Goal: Task Accomplishment & Management: Manage account settings

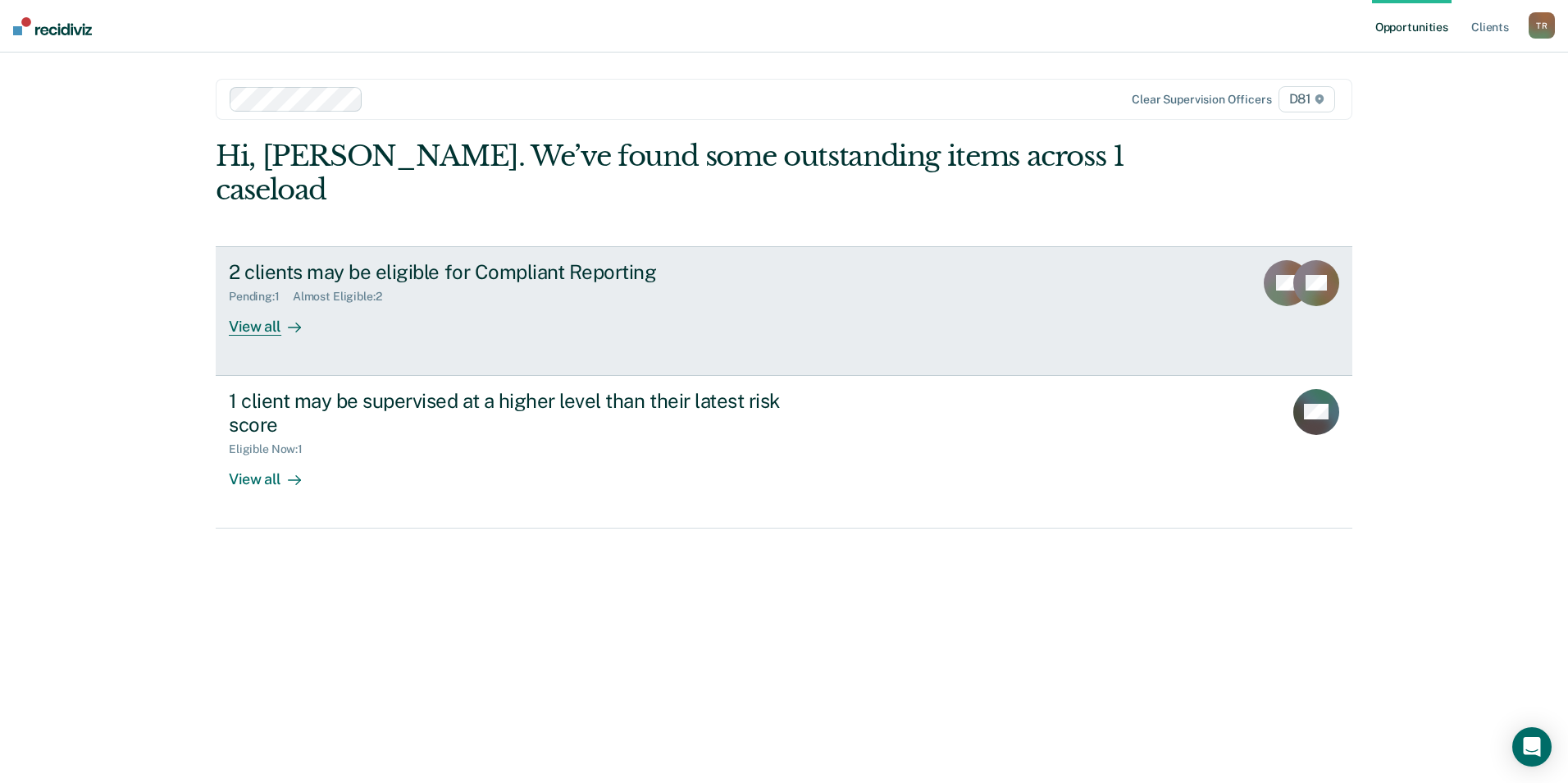
click at [428, 260] on div "2 clients may be eligible for Compliant Reporting" at bounding box center [516, 272] width 576 height 24
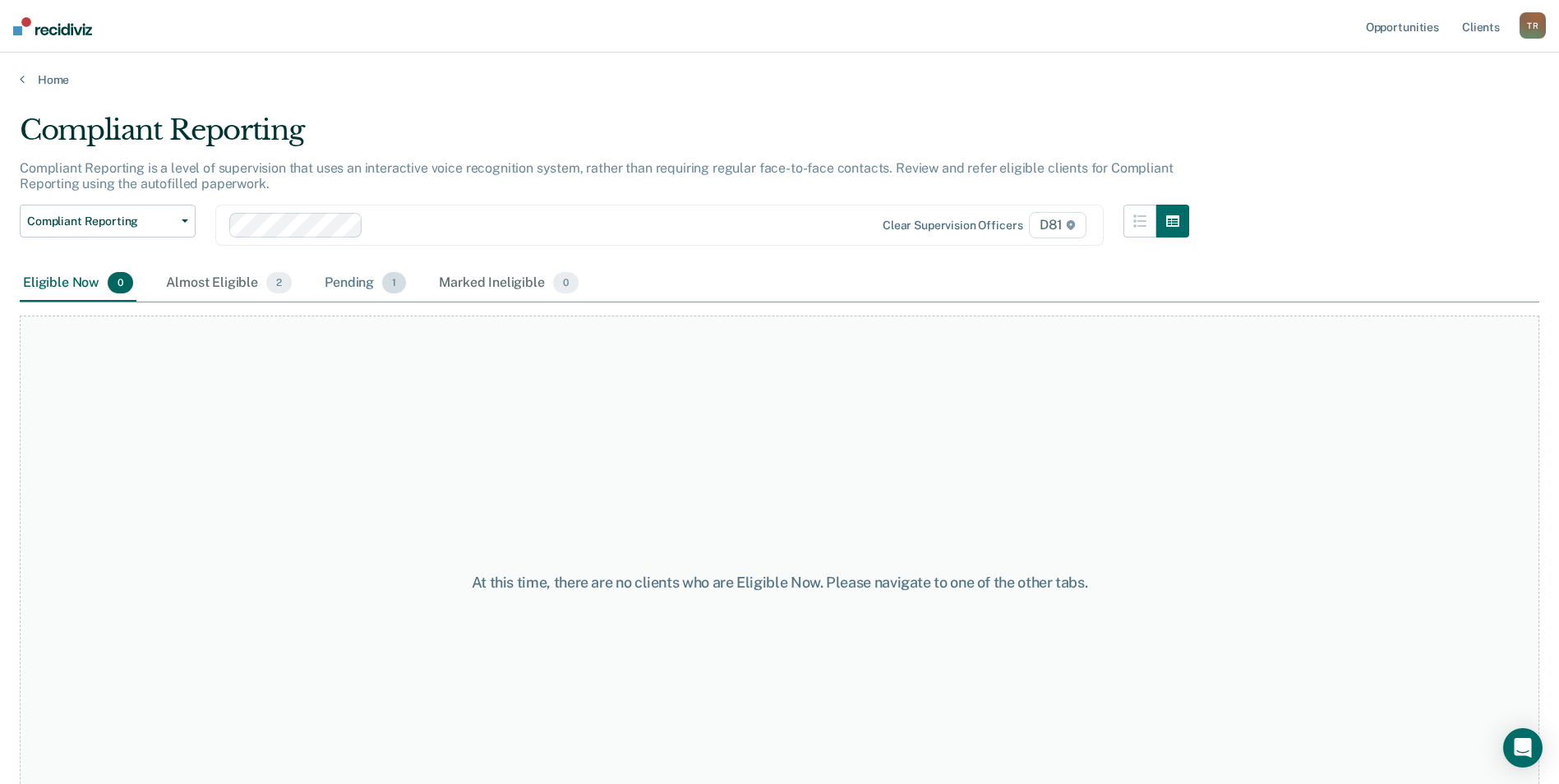
click at [361, 276] on div "Pending 1" at bounding box center [365, 283] width 88 height 36
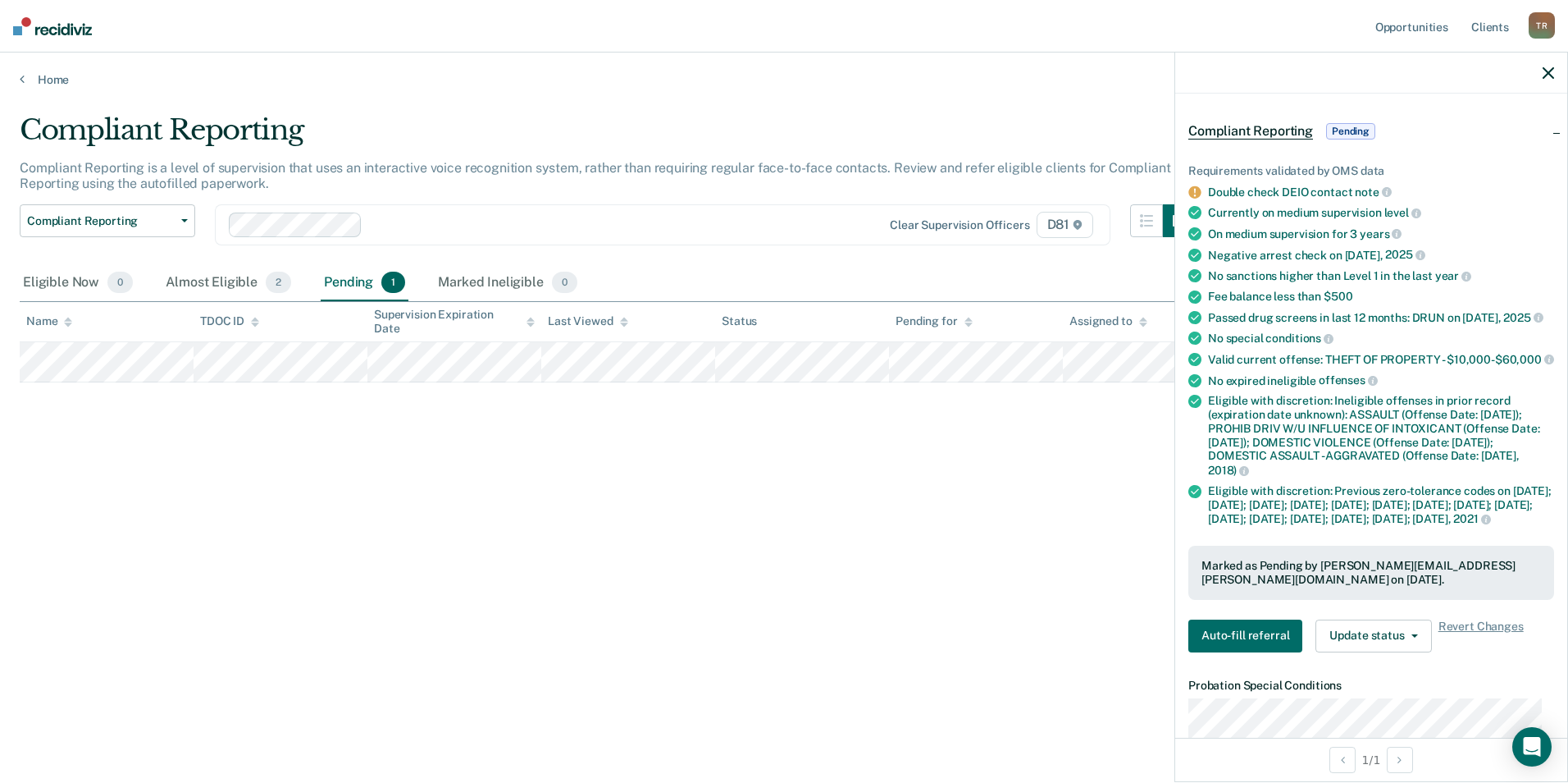
scroll to position [164, 0]
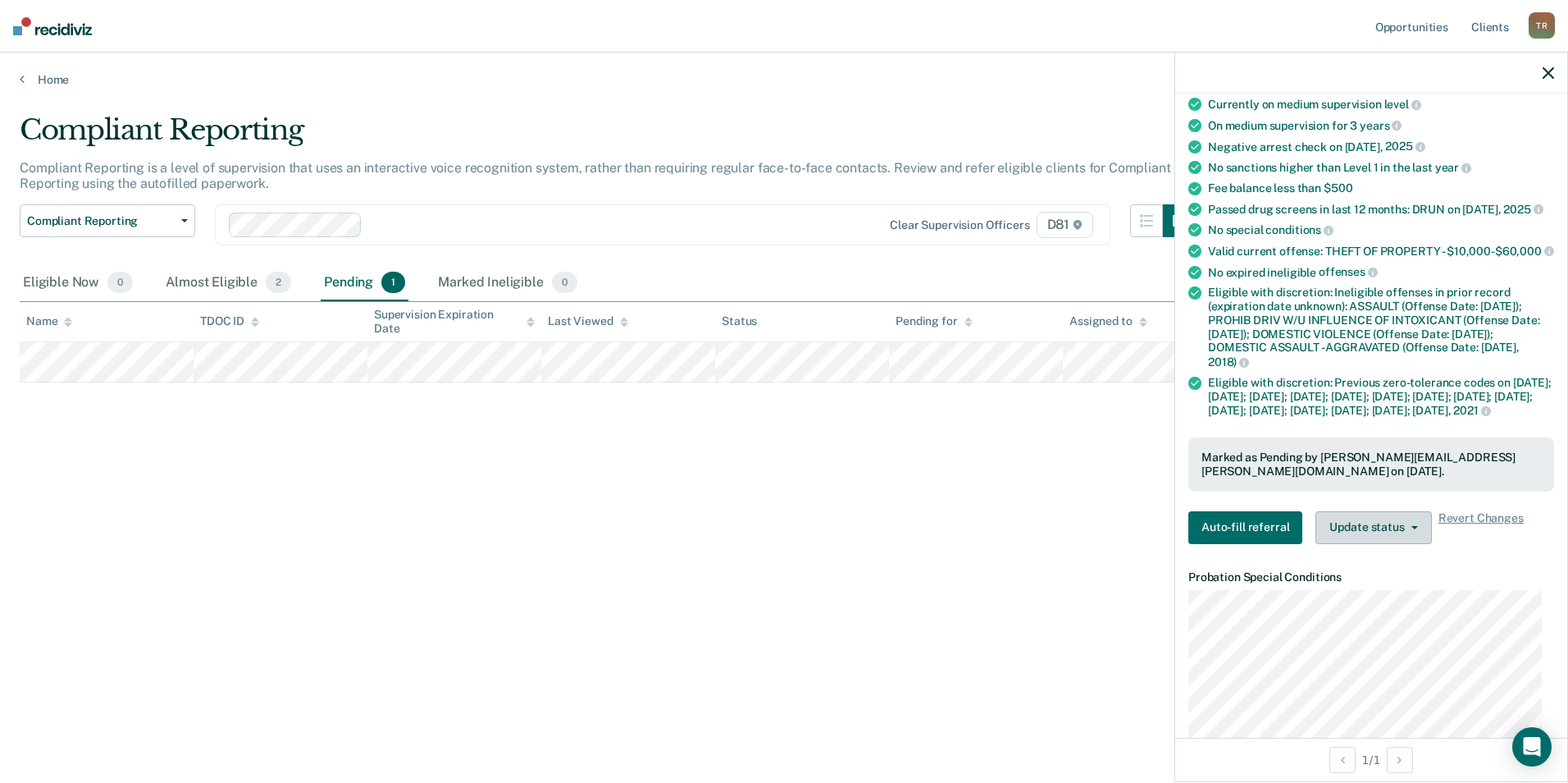
click at [1413, 544] on button "Update status" at bounding box center [1373, 527] width 116 height 33
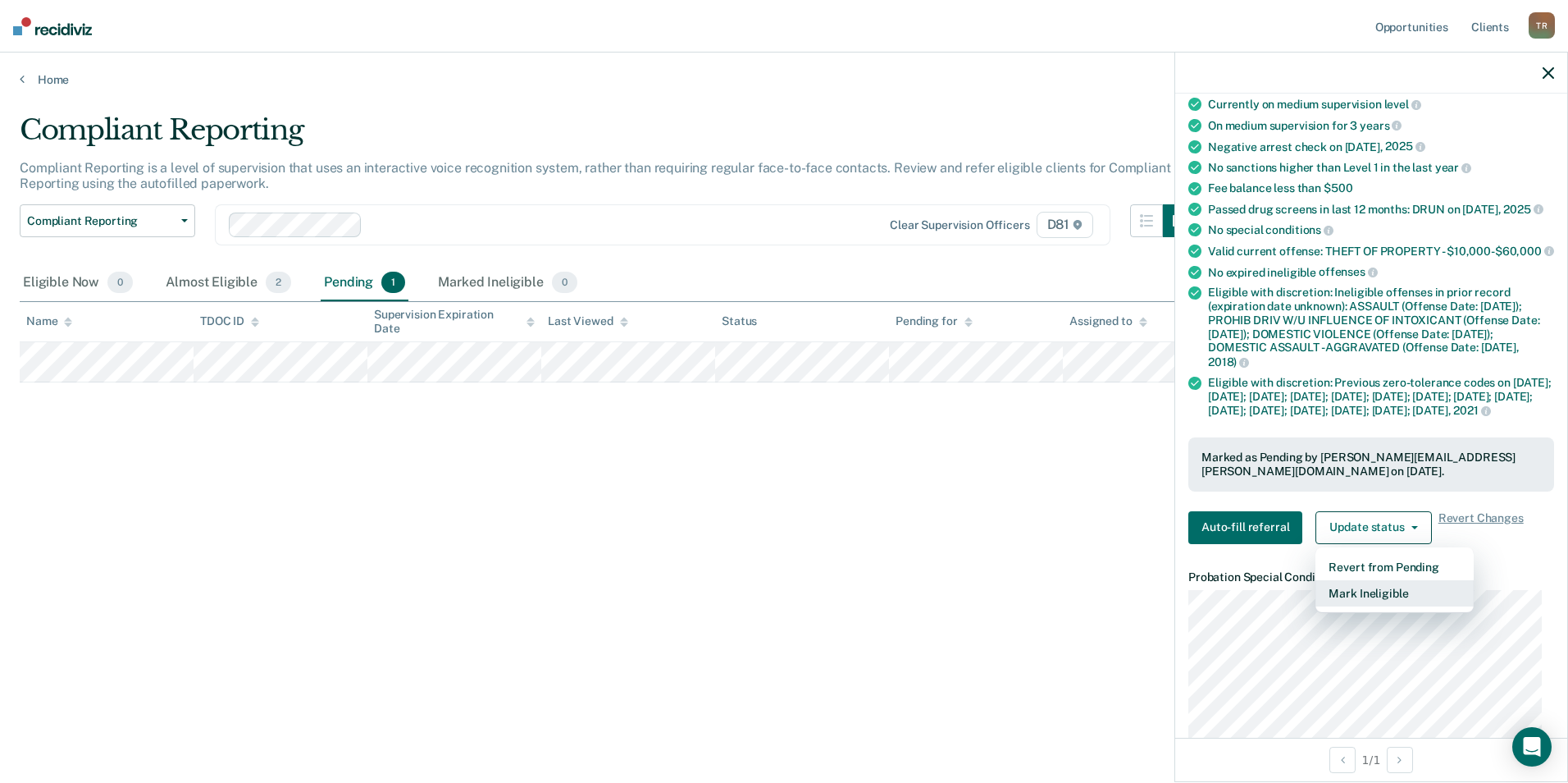
click at [1388, 607] on button "Mark Ineligible" at bounding box center [1394, 594] width 159 height 26
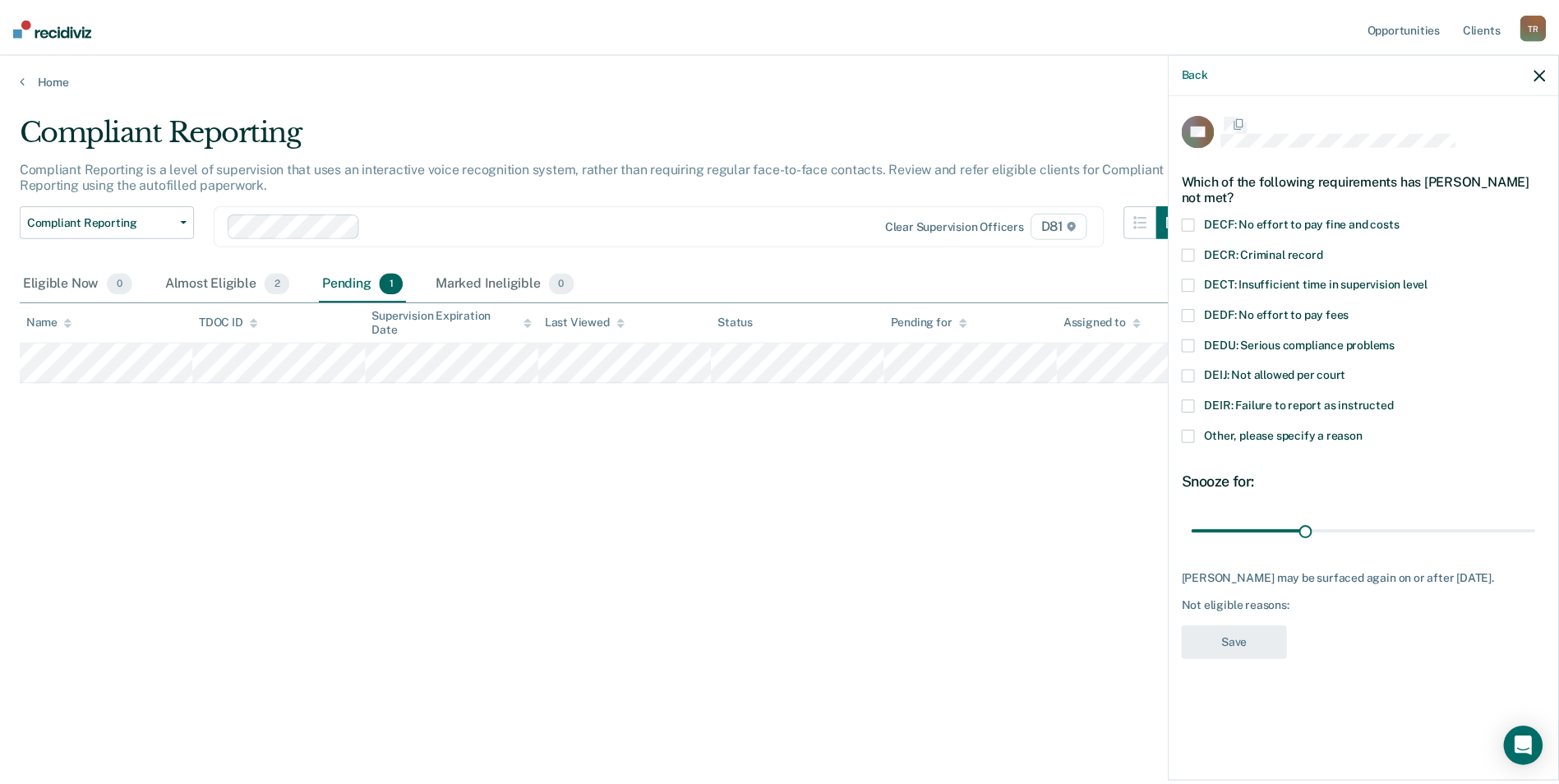
scroll to position [0, 0]
click at [1196, 434] on span at bounding box center [1197, 438] width 13 height 13
click at [1373, 432] on input "Other, please specify a reason" at bounding box center [1373, 432] width 0 height 0
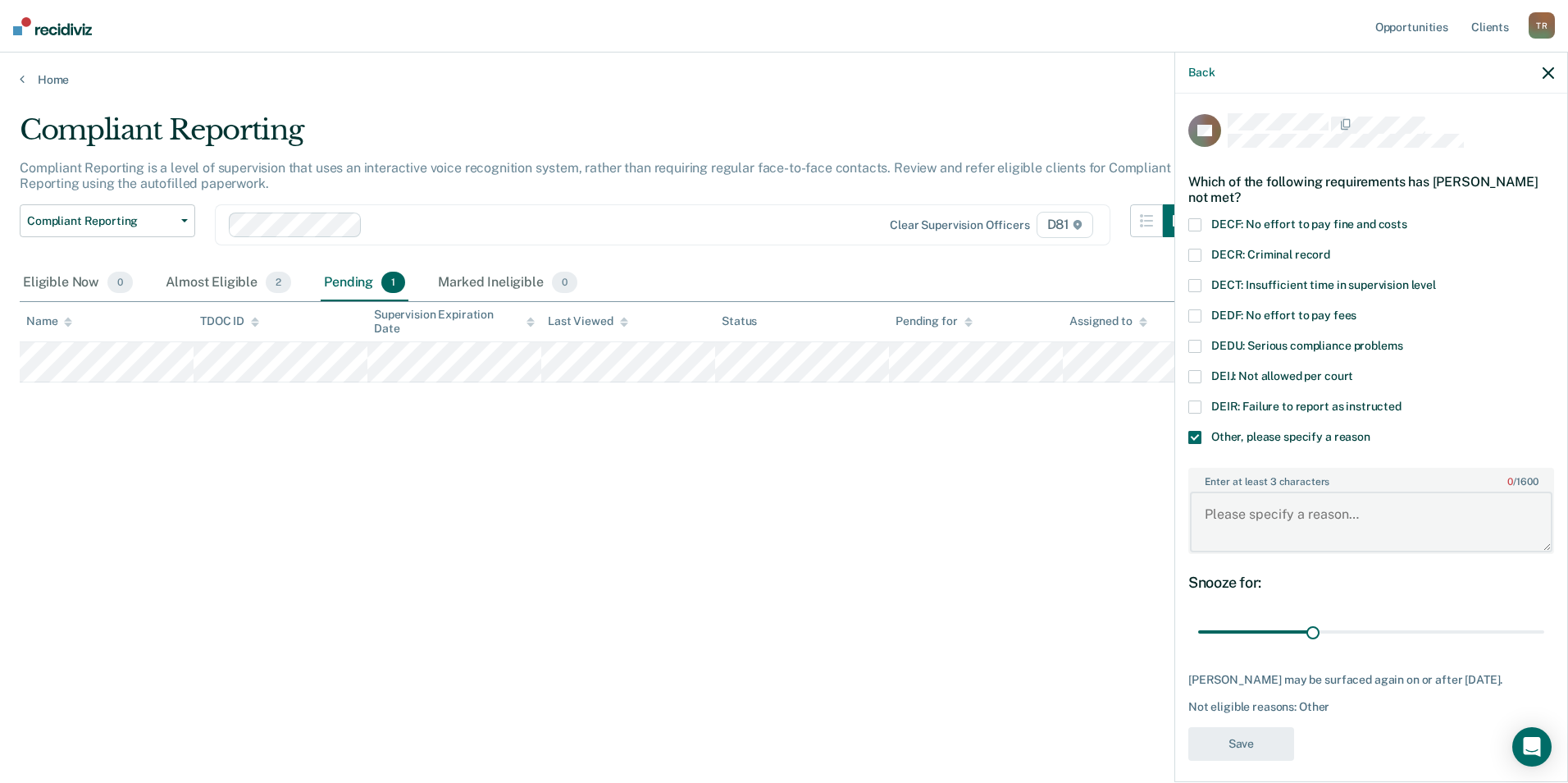
click at [1389, 520] on textarea "Enter at least 3 characters 0 / 1600" at bounding box center [1371, 521] width 362 height 60
type textarea "offender has domestic violence charges"
click at [1263, 737] on button "Save" at bounding box center [1241, 744] width 106 height 33
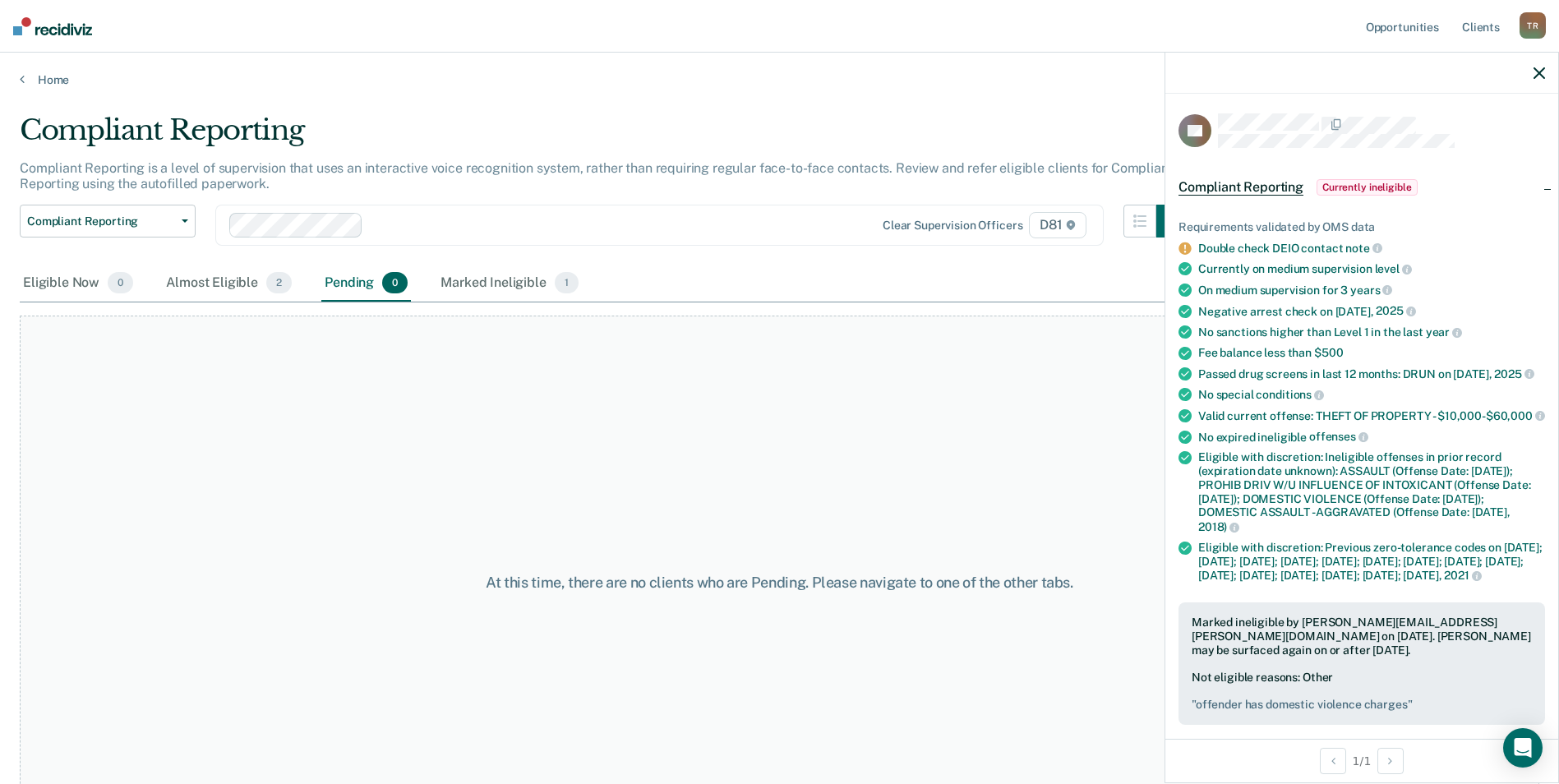
click at [1184, 246] on icon at bounding box center [1184, 248] width 12 height 12
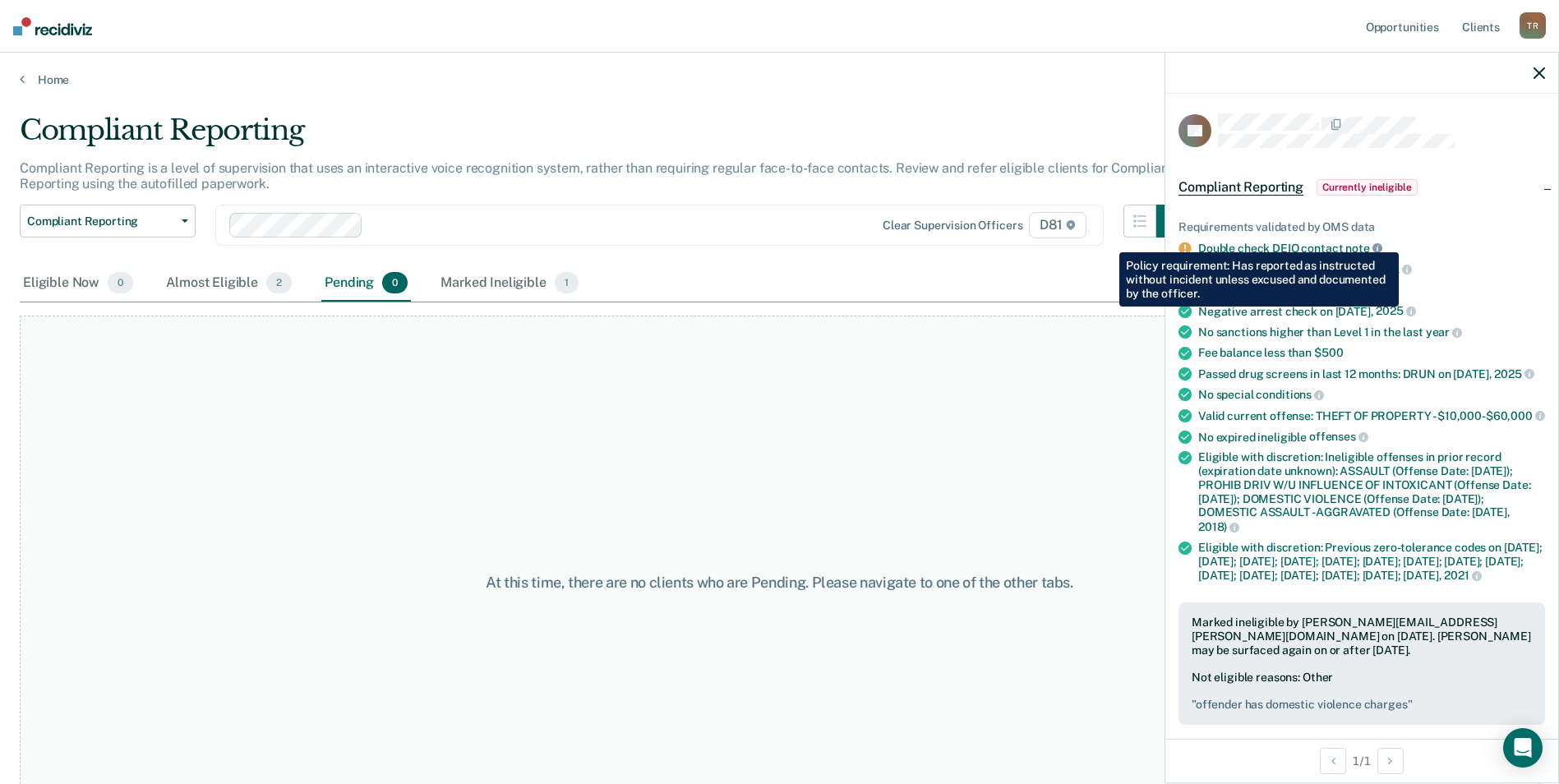
click at [1372, 241] on link at bounding box center [1377, 247] width 10 height 13
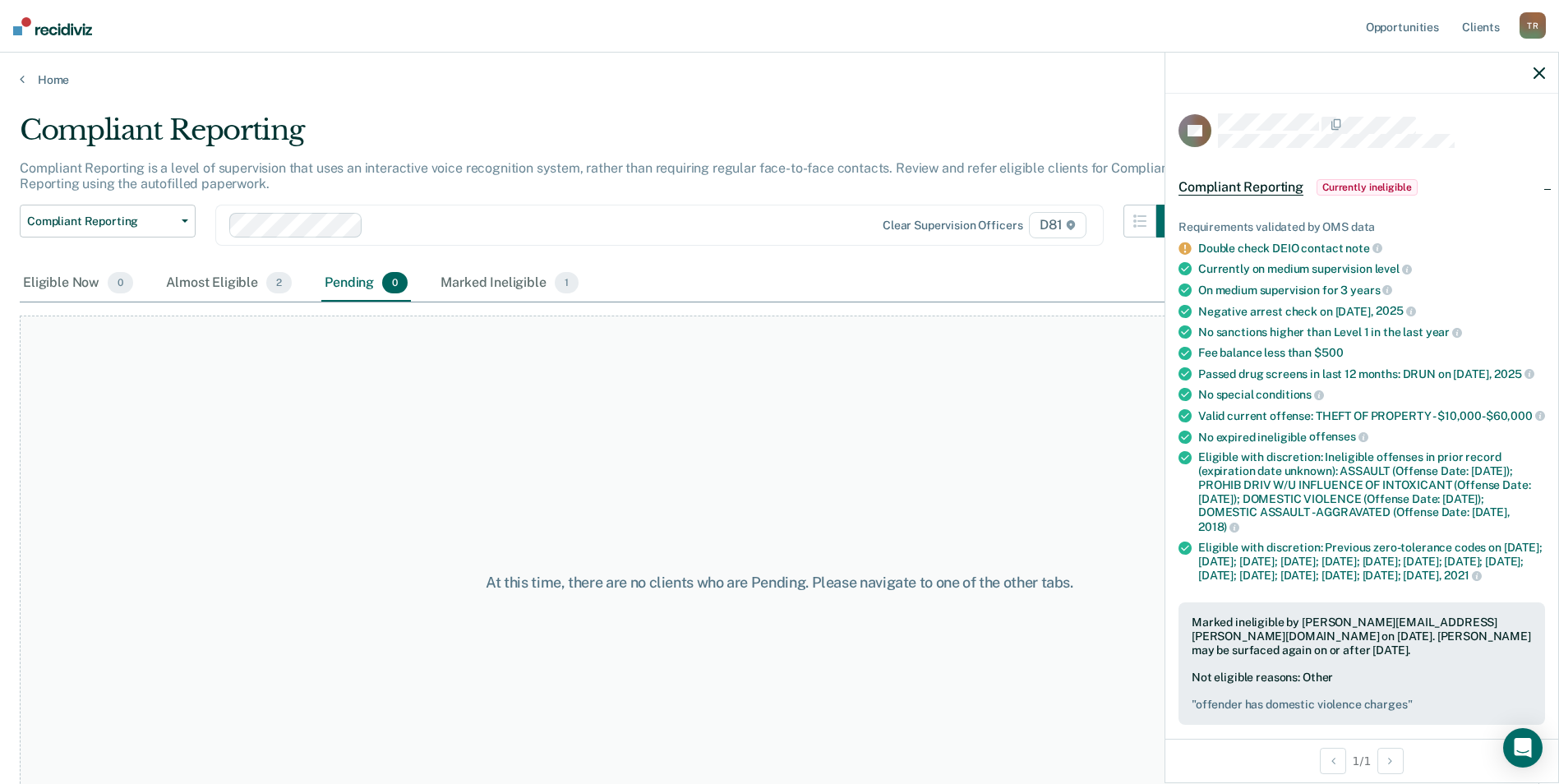
click at [1540, 70] on icon "button" at bounding box center [1539, 73] width 11 height 11
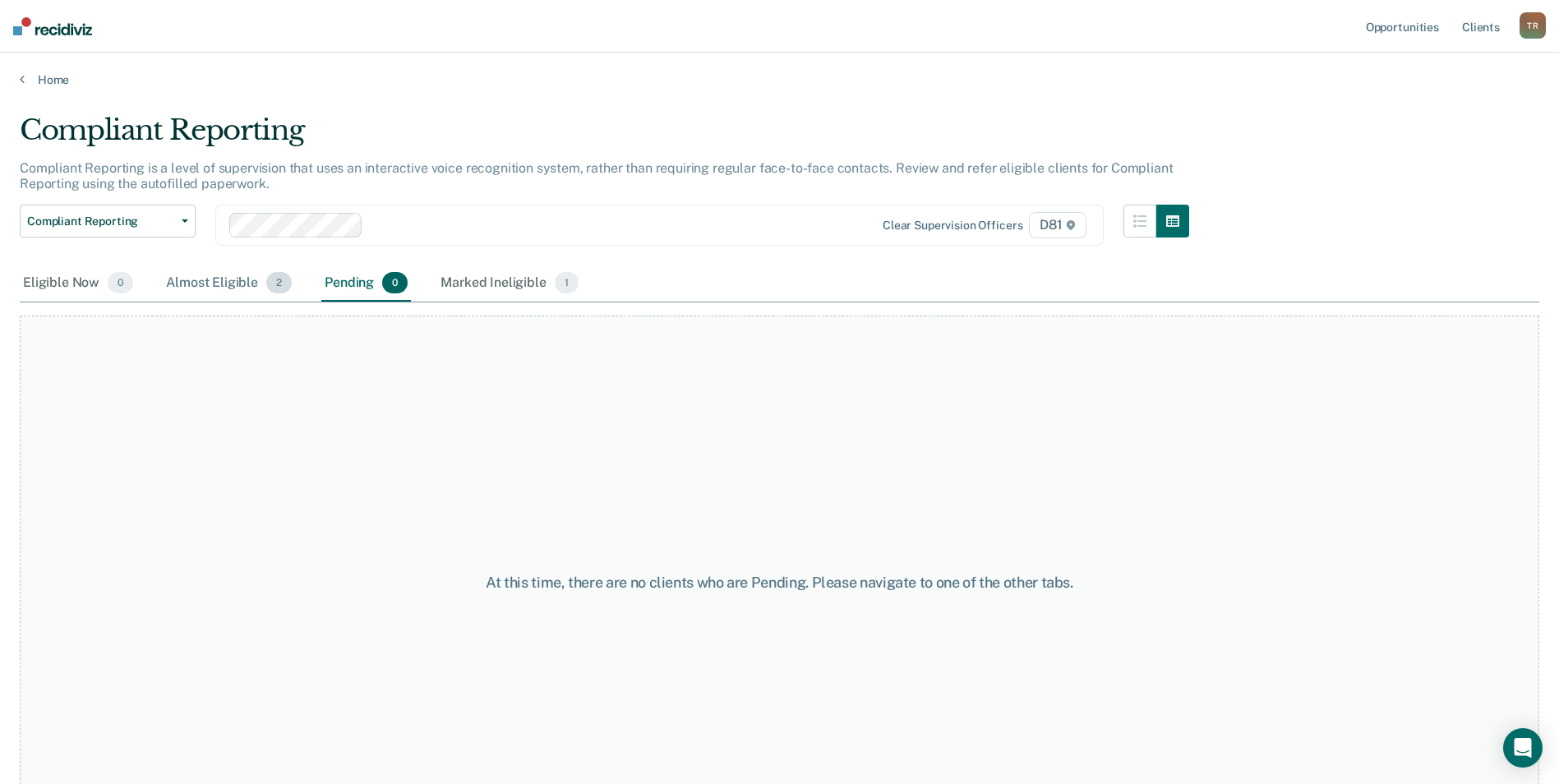
click at [220, 286] on div "Almost Eligible 2" at bounding box center [229, 283] width 132 height 36
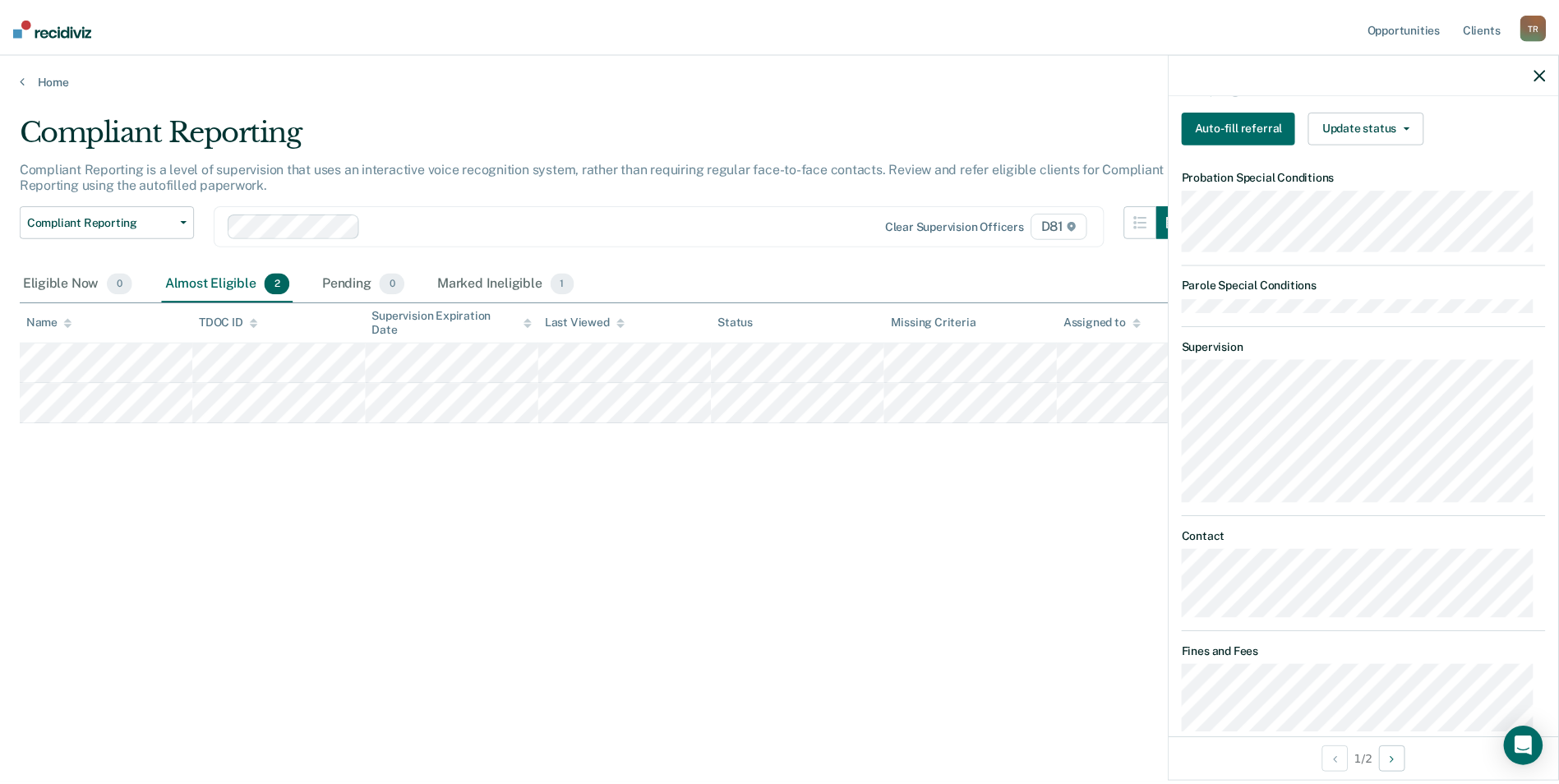
scroll to position [472, 0]
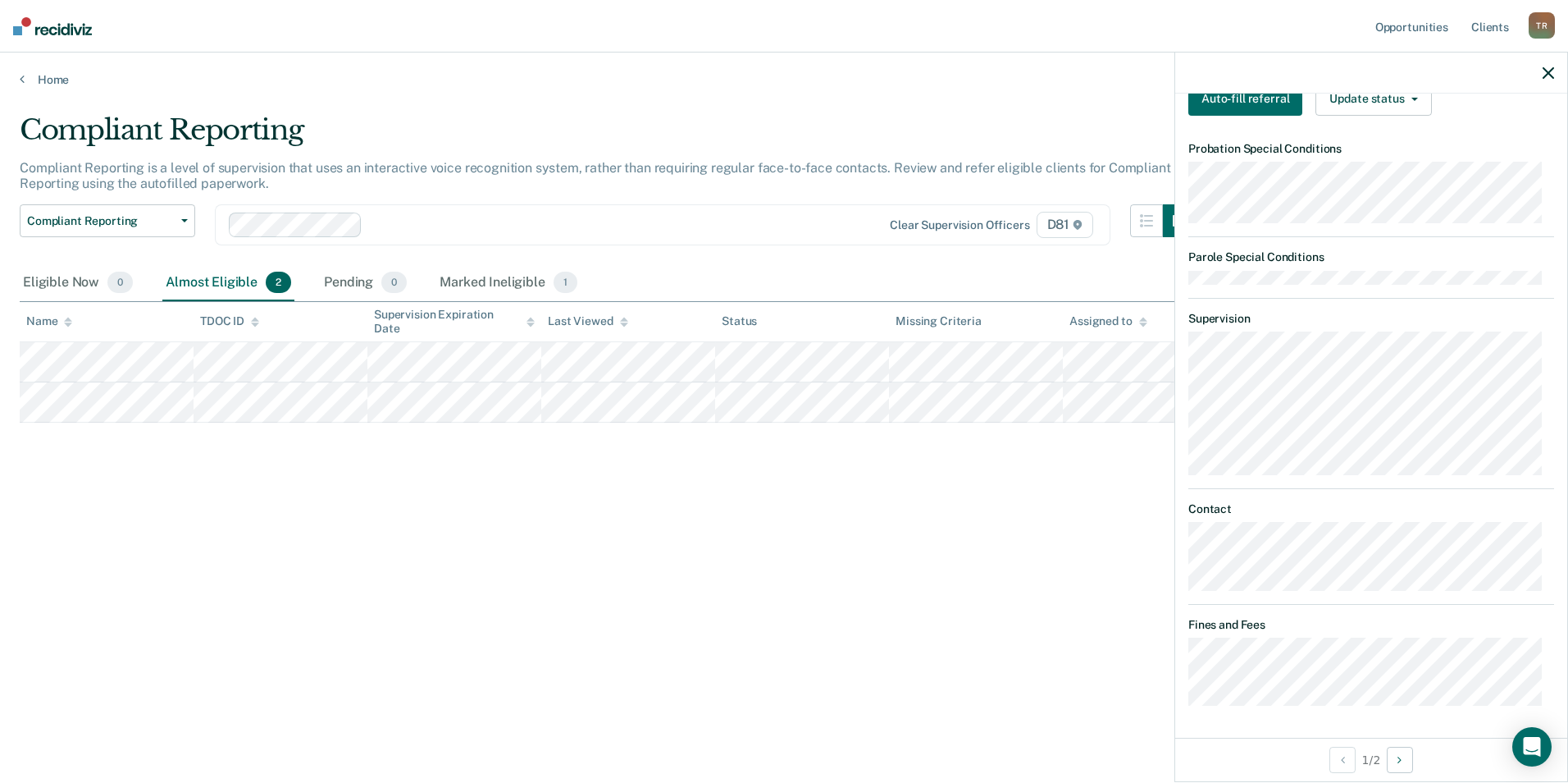
click at [1017, 609] on div "Compliant Reporting Compliant Reporting is a level of supervision that uses an …" at bounding box center [784, 386] width 1529 height 546
click at [1545, 70] on icon "button" at bounding box center [1549, 72] width 11 height 11
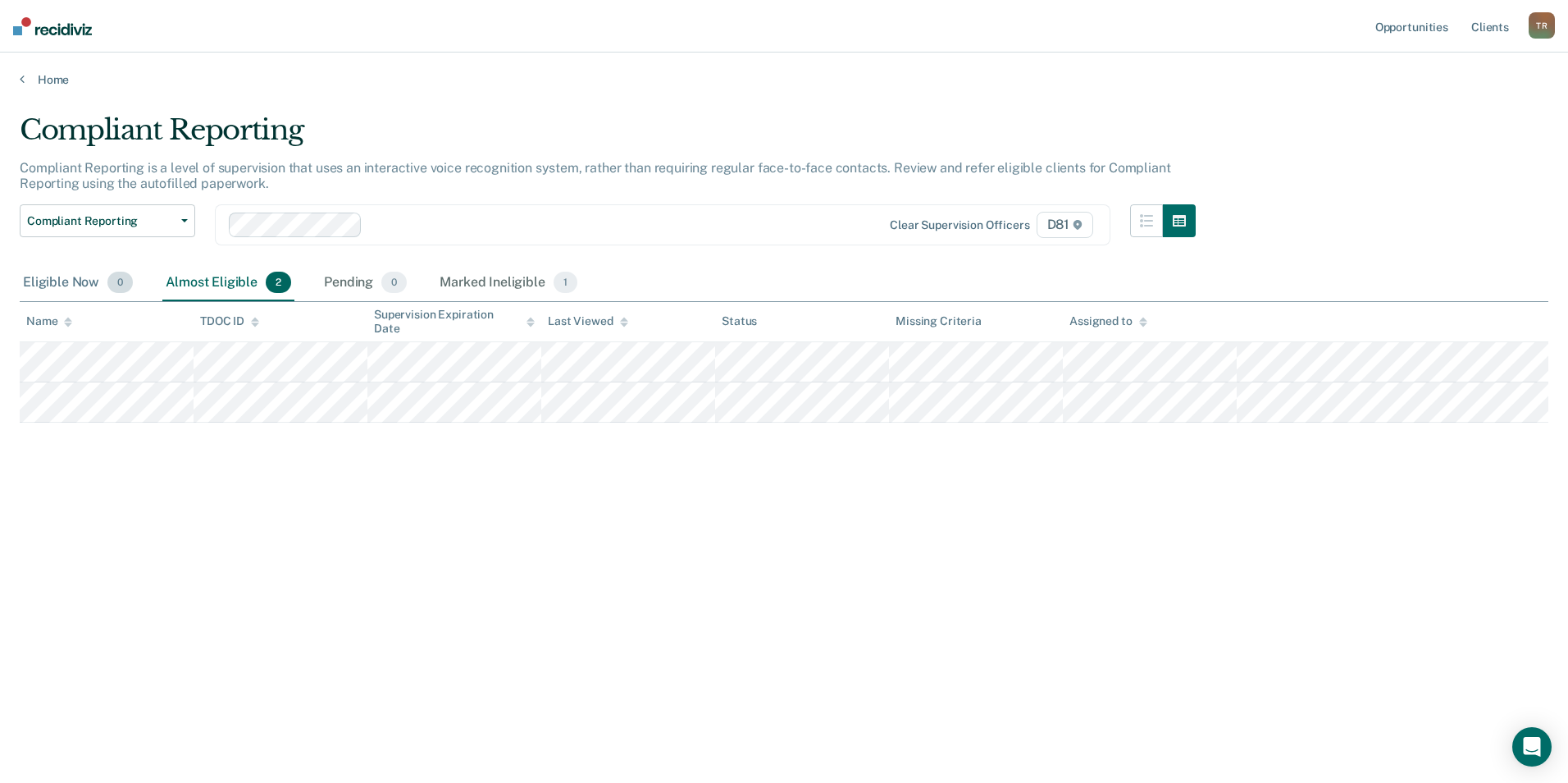
click at [103, 285] on div "Eligible Now 0" at bounding box center [77, 282] width 116 height 36
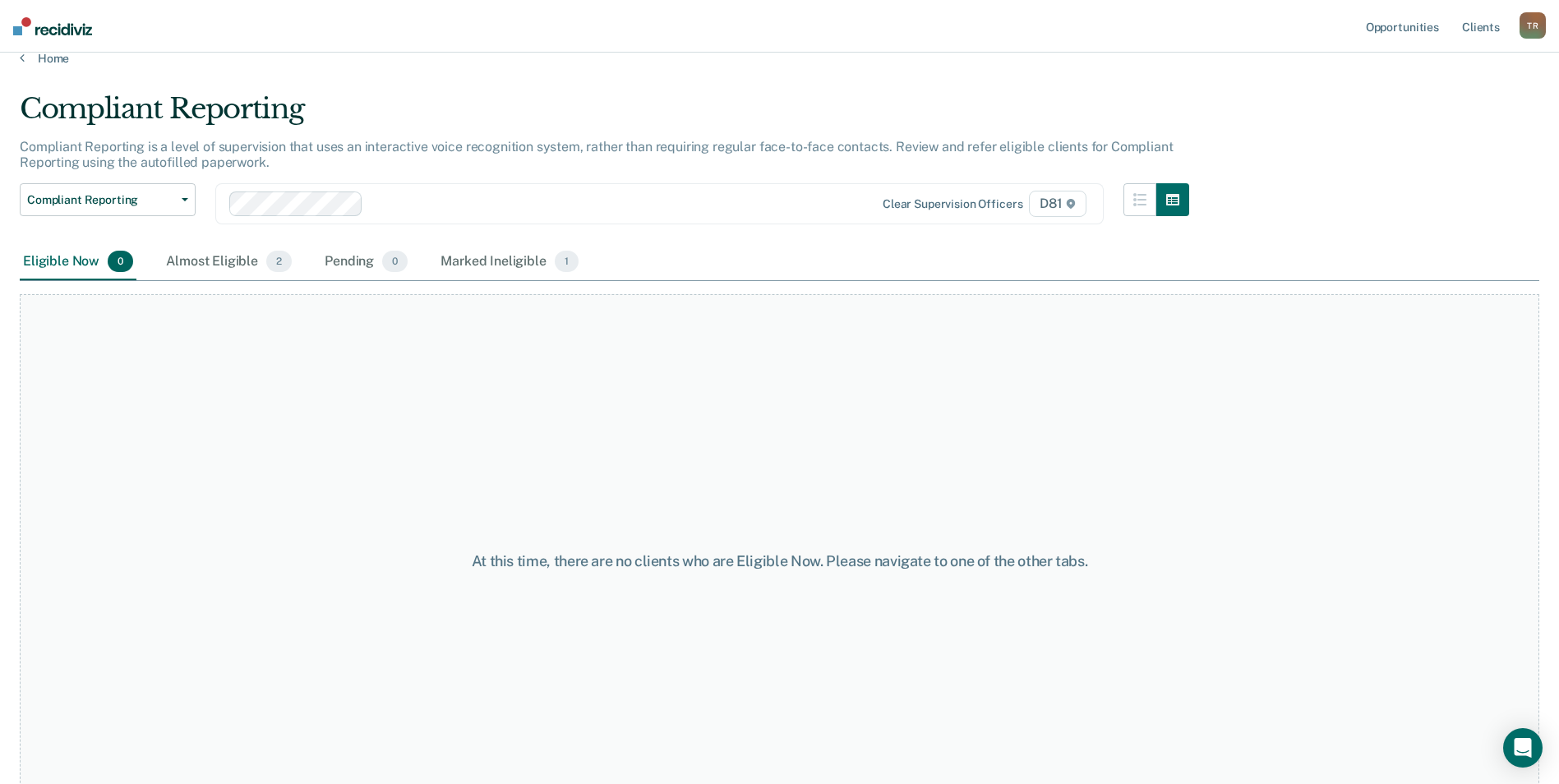
scroll to position [0, 0]
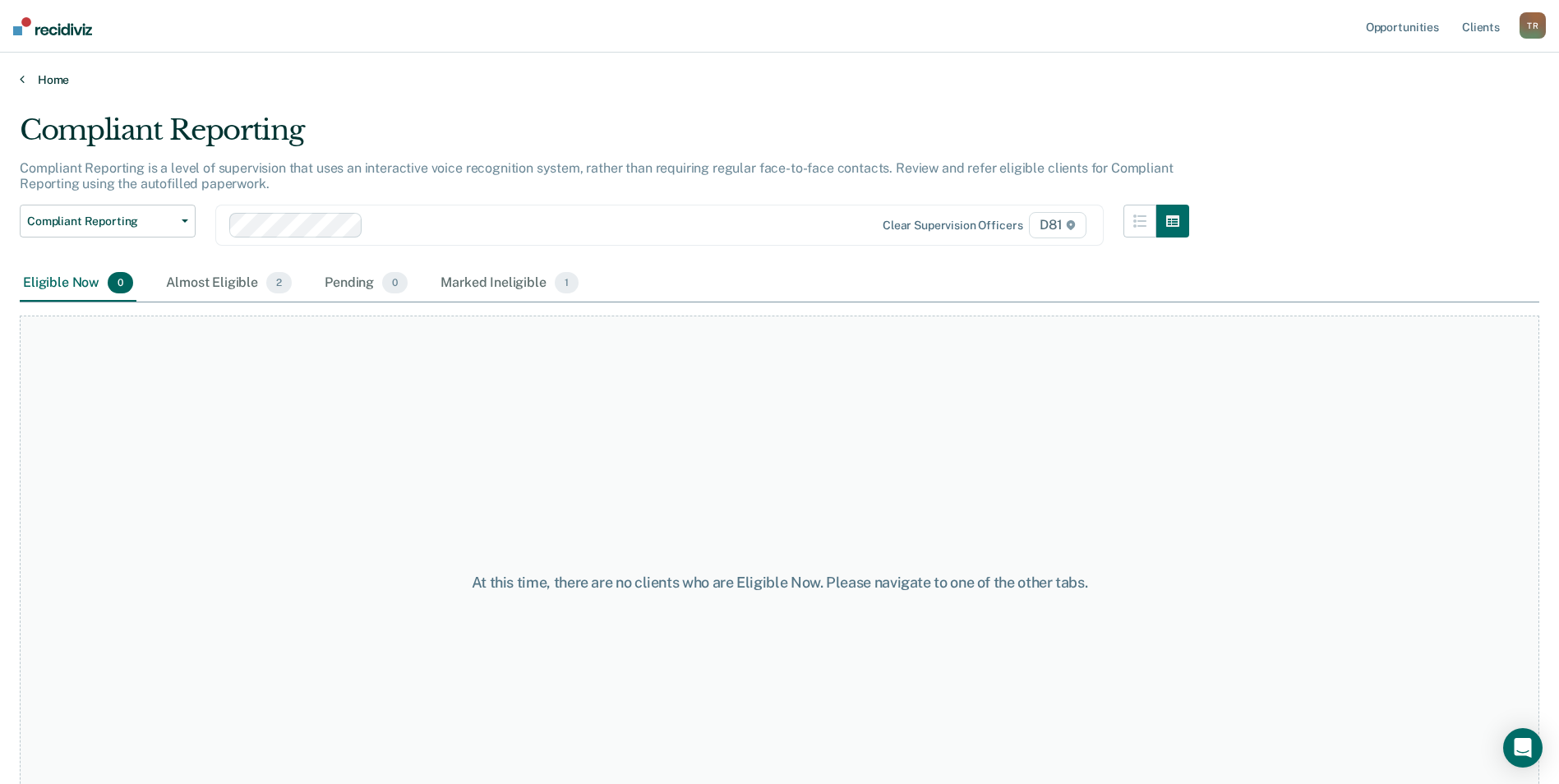
click at [61, 80] on link "Home" at bounding box center [779, 80] width 1519 height 15
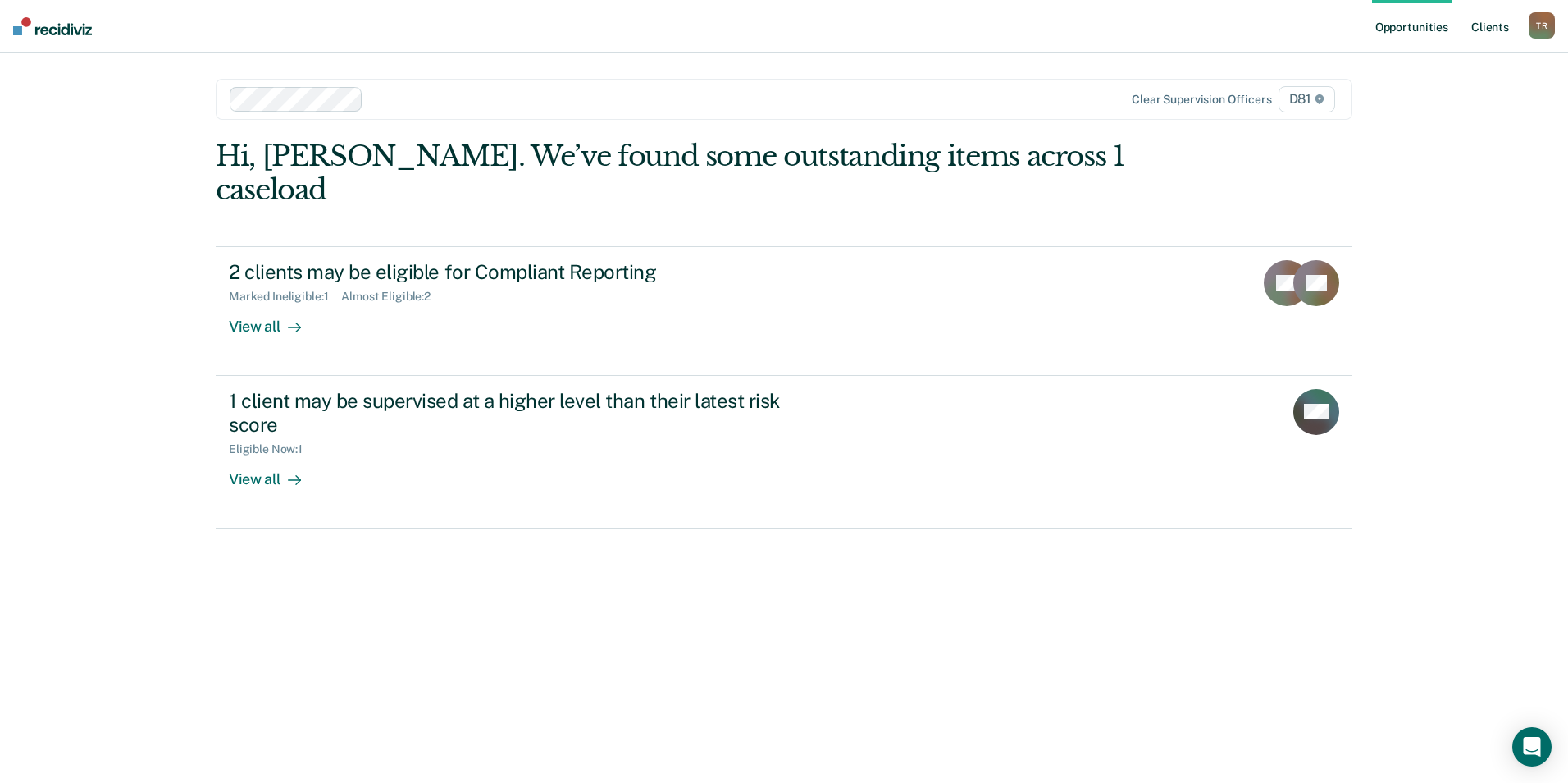
click at [1487, 25] on link "Client s" at bounding box center [1490, 26] width 45 height 53
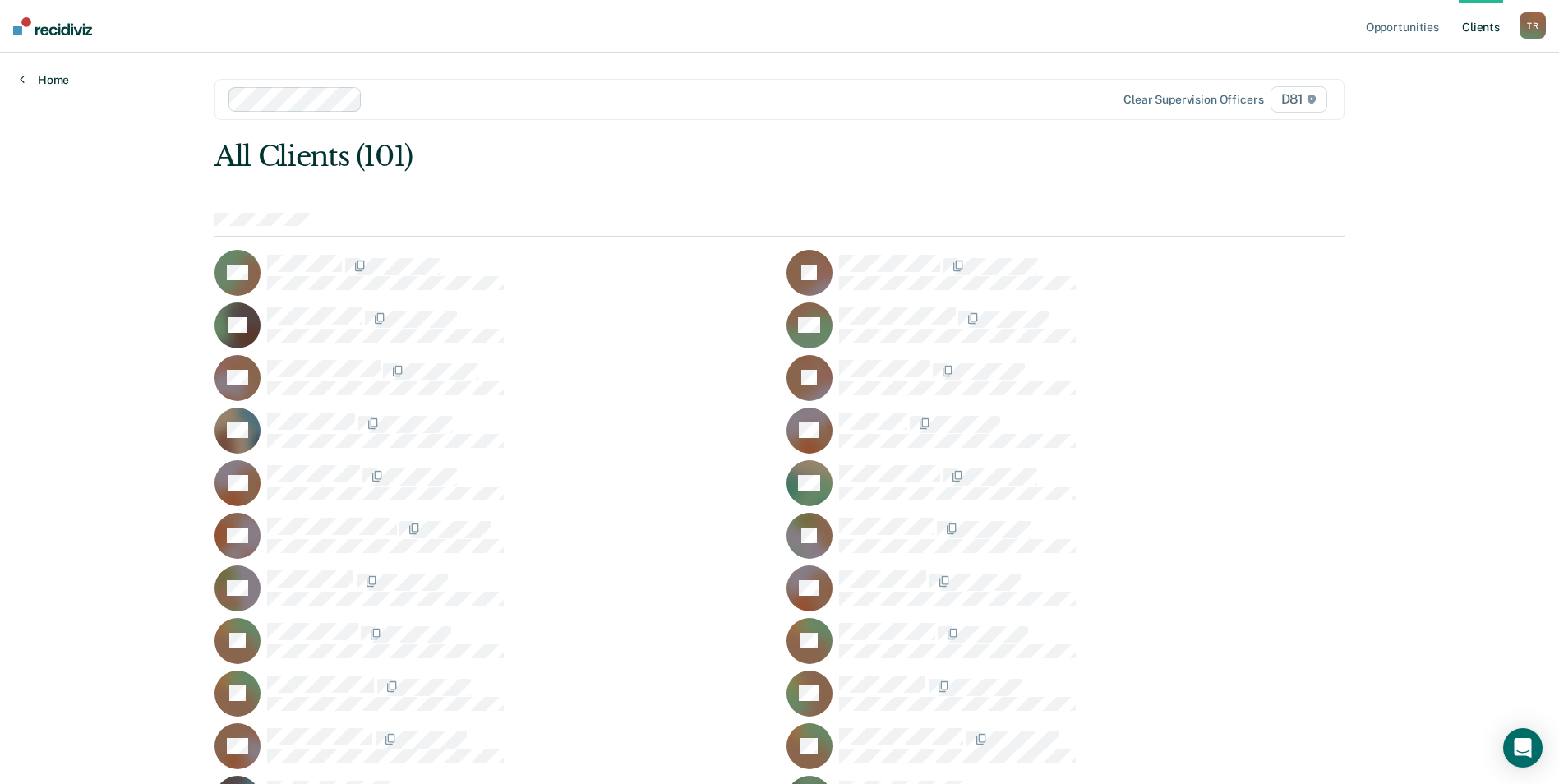
click at [41, 75] on link "Home" at bounding box center [44, 80] width 49 height 15
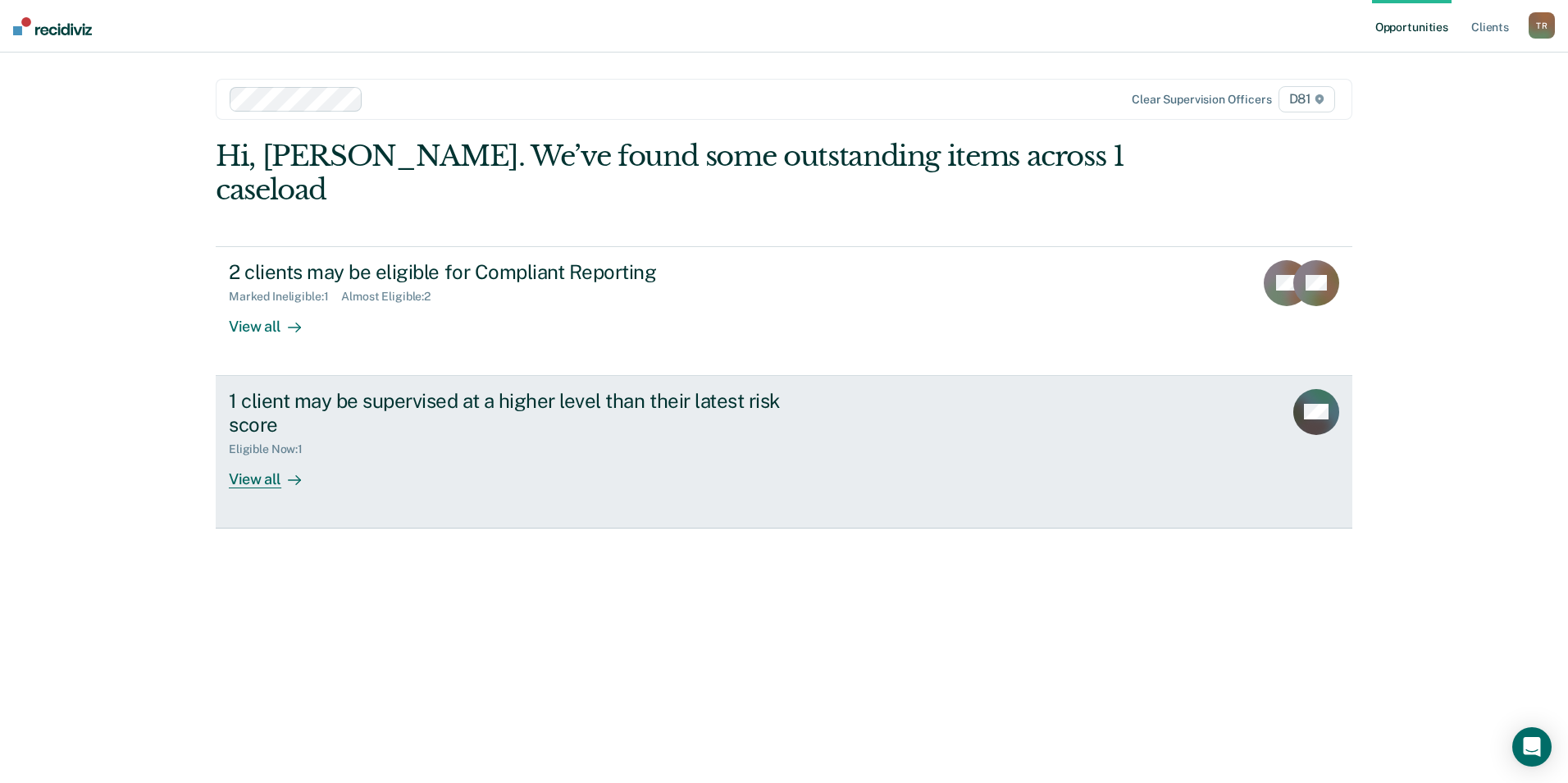
click at [302, 389] on div "1 client may be supervised at a higher level than their latest risk score" at bounding box center [516, 412] width 576 height 47
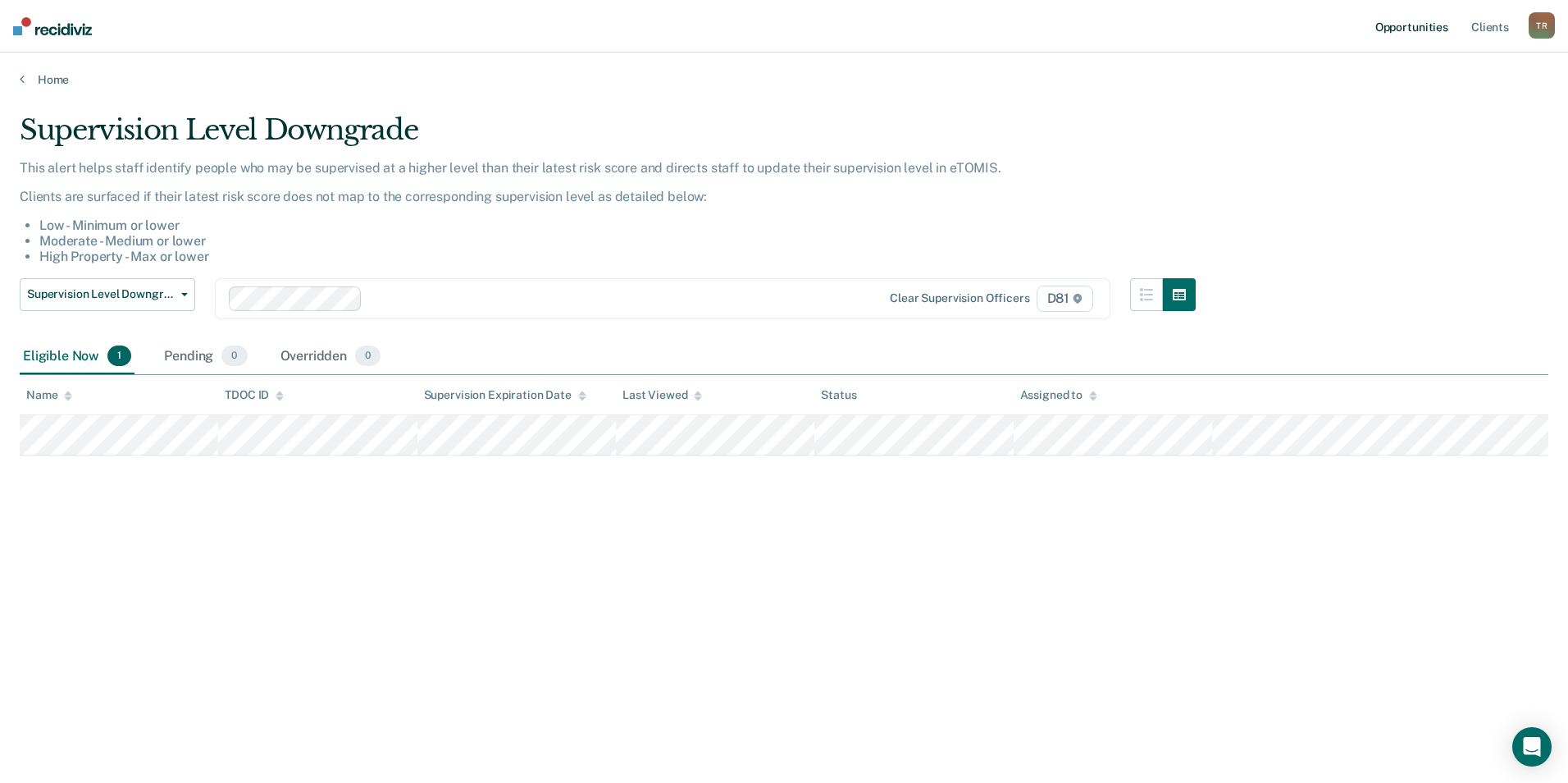
click at [1403, 25] on link "Opportunities" at bounding box center [1412, 26] width 80 height 53
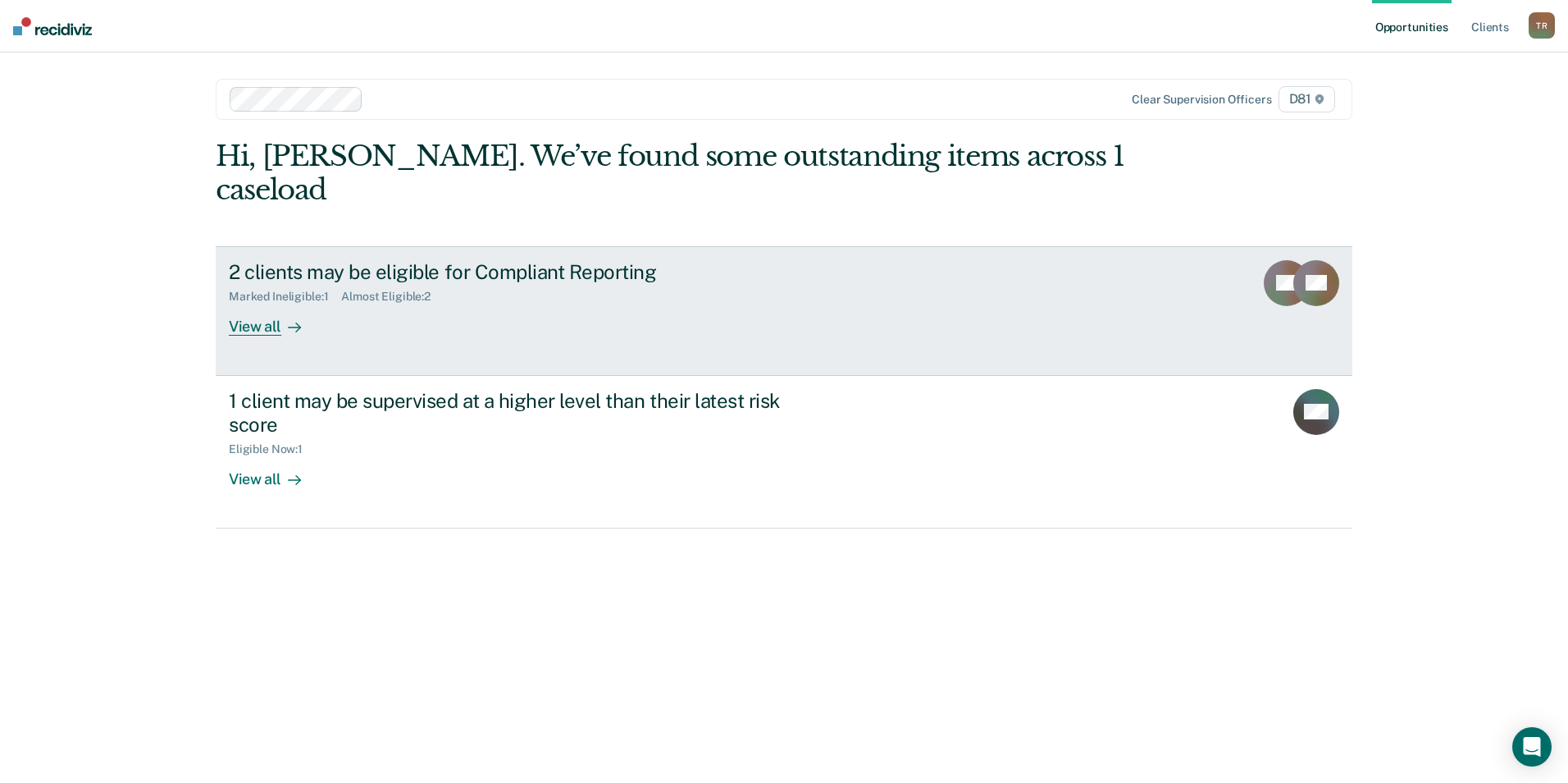
click at [351, 260] on div "2 clients may be eligible for Compliant Reporting" at bounding box center [516, 272] width 576 height 24
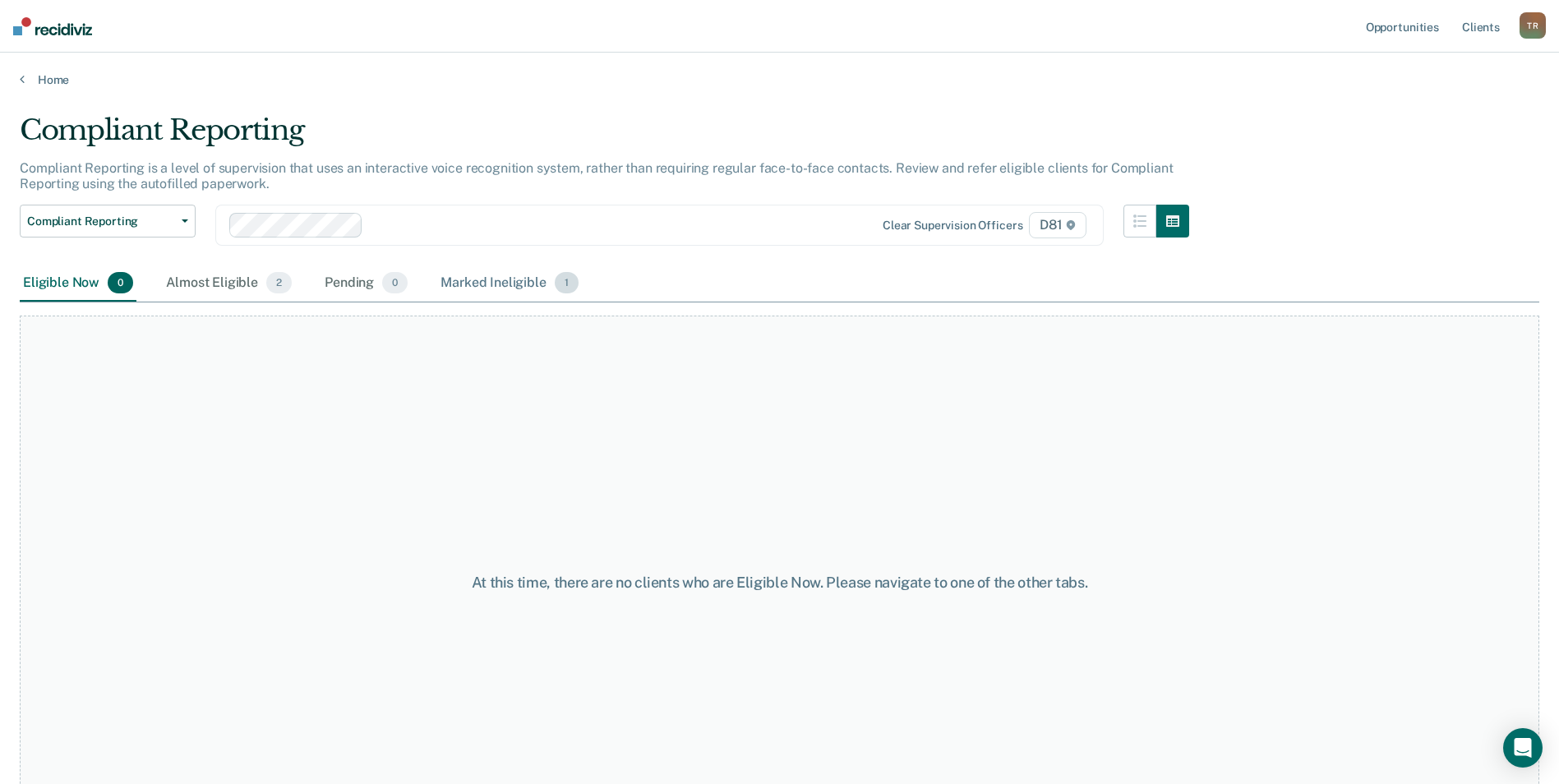
click at [484, 286] on div "Marked Ineligible 1" at bounding box center [509, 283] width 144 height 36
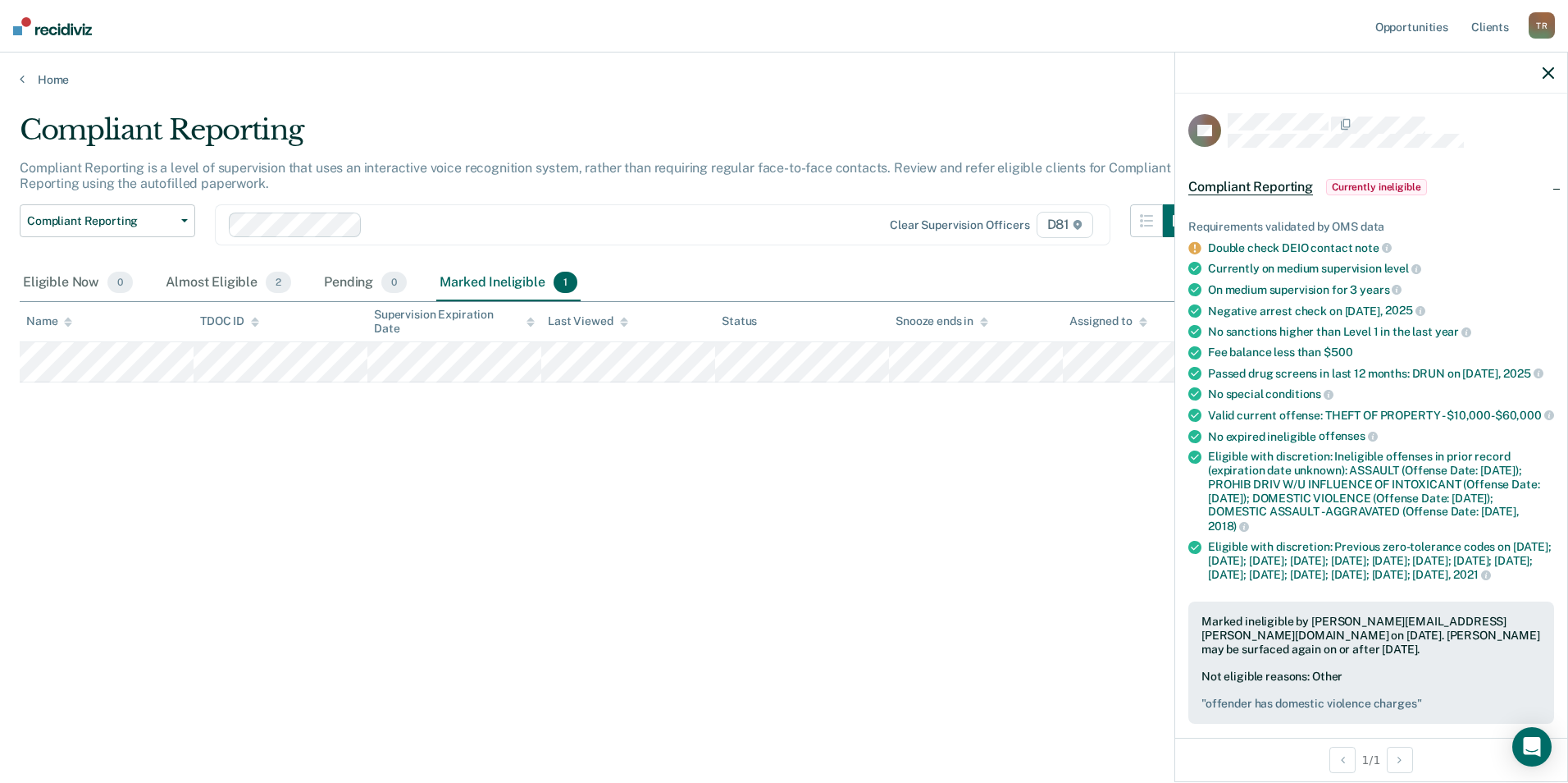
click at [1545, 73] on icon "button" at bounding box center [1549, 72] width 11 height 11
